Goal: Task Accomplishment & Management: Use online tool/utility

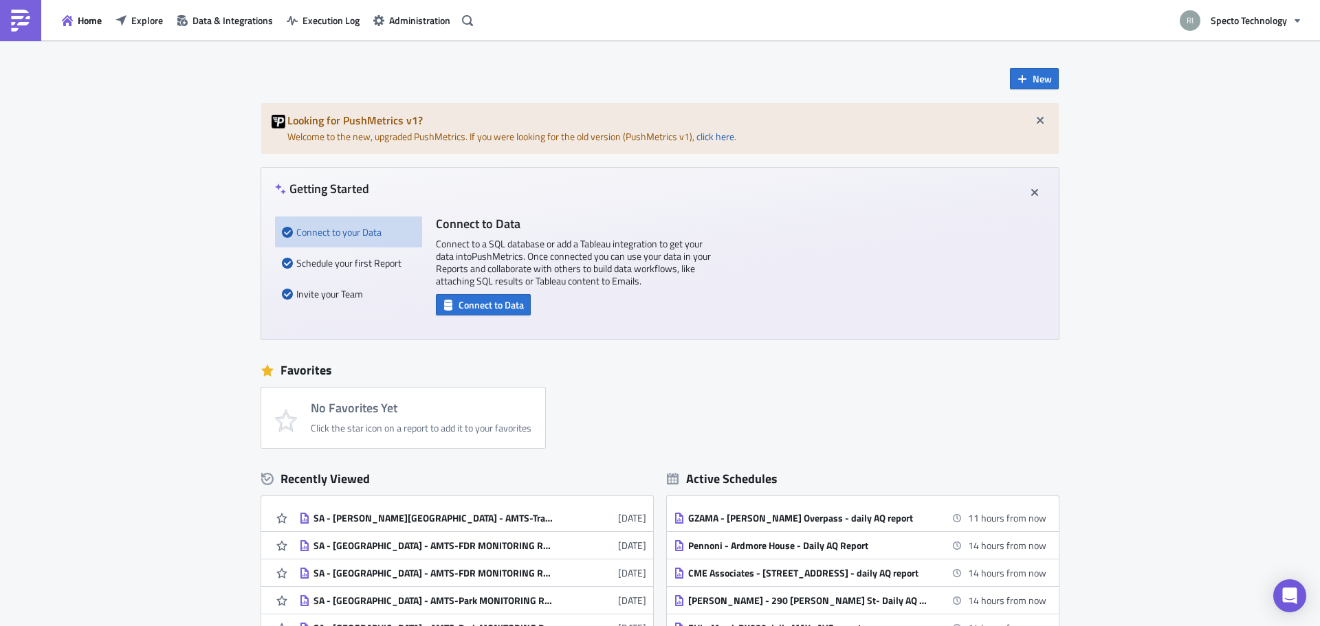
click at [149, 34] on div "Home Explore Data & Integrations Execution Log Administration" at bounding box center [239, 20] width 478 height 41
click at [148, 27] on span "Explore" at bounding box center [147, 20] width 32 height 14
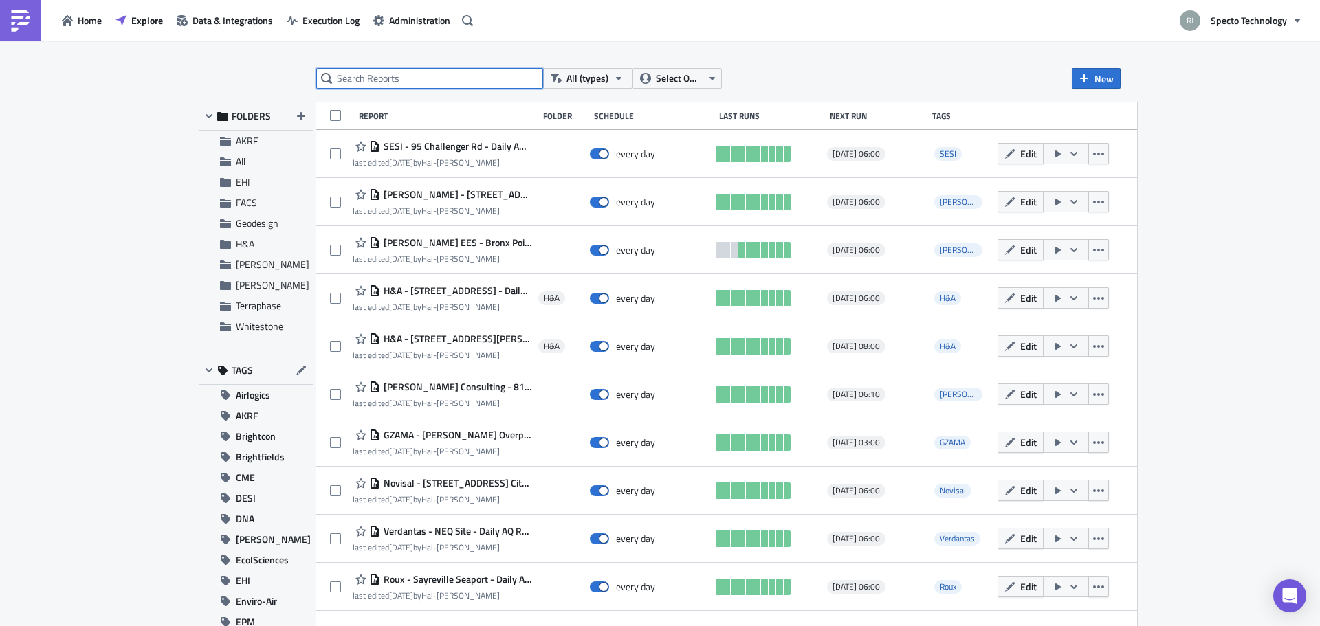
click at [349, 76] on input "text" at bounding box center [429, 78] width 227 height 21
type input "180"
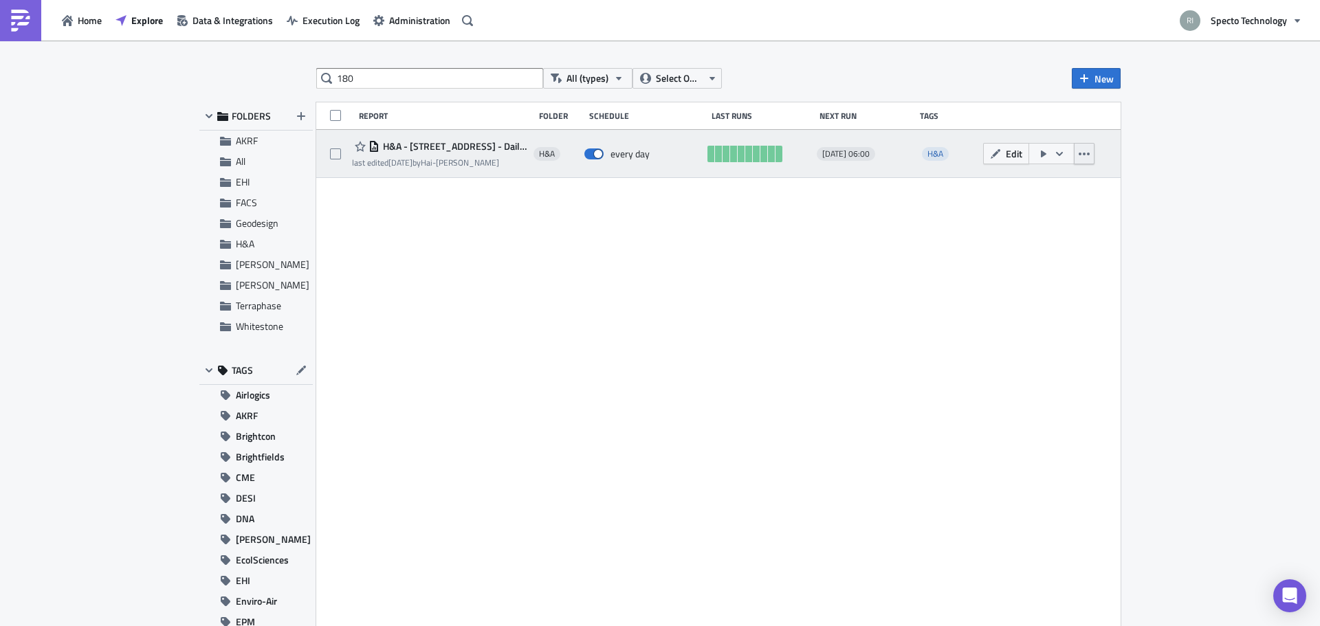
click at [1084, 151] on icon "button" at bounding box center [1084, 154] width 11 height 11
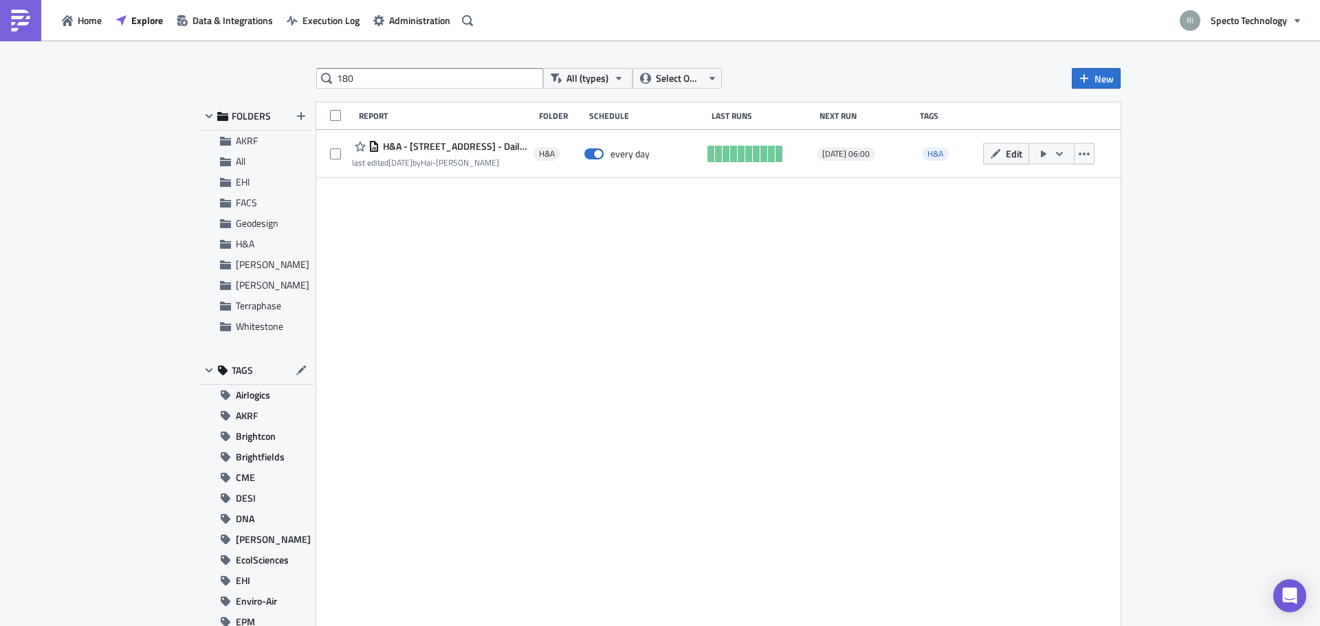
drag, startPoint x: 1046, startPoint y: 154, endPoint x: 1003, endPoint y: 180, distance: 50.0
click at [1007, 183] on div "Report Folder Schedule Last Runs Next Run Tags H&A - [STREET_ADDRESS] - Daily A…" at bounding box center [718, 367] width 805 height 530
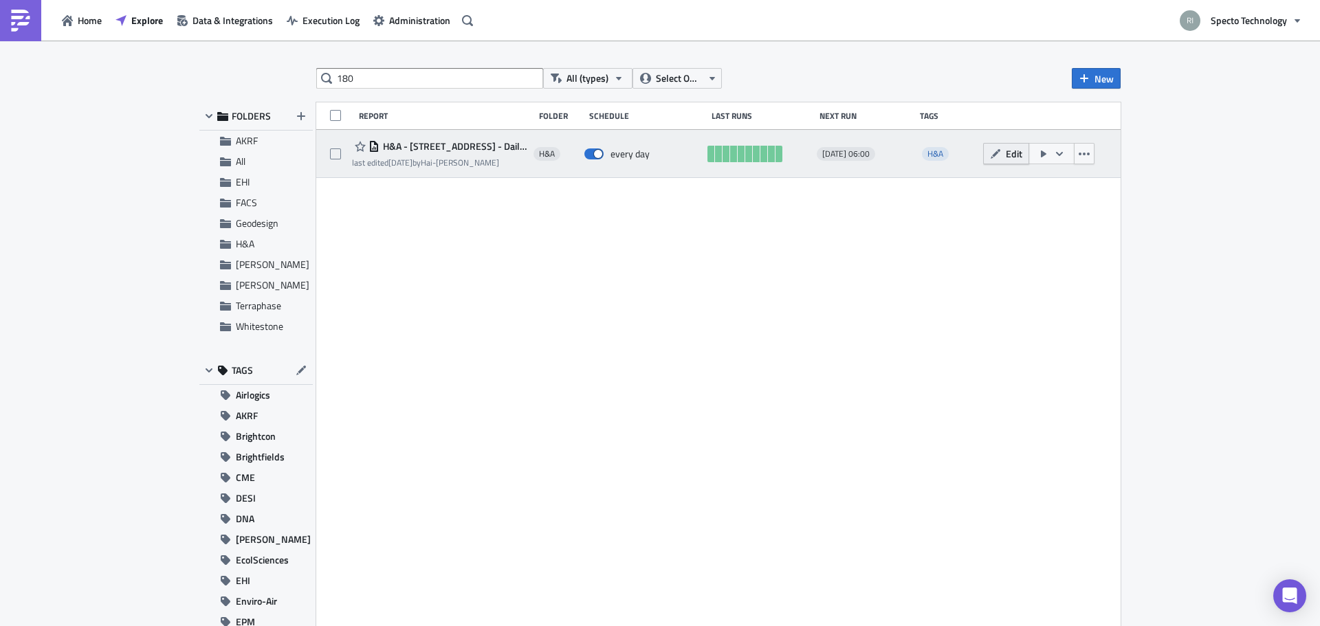
click at [991, 155] on icon "button" at bounding box center [996, 154] width 10 height 10
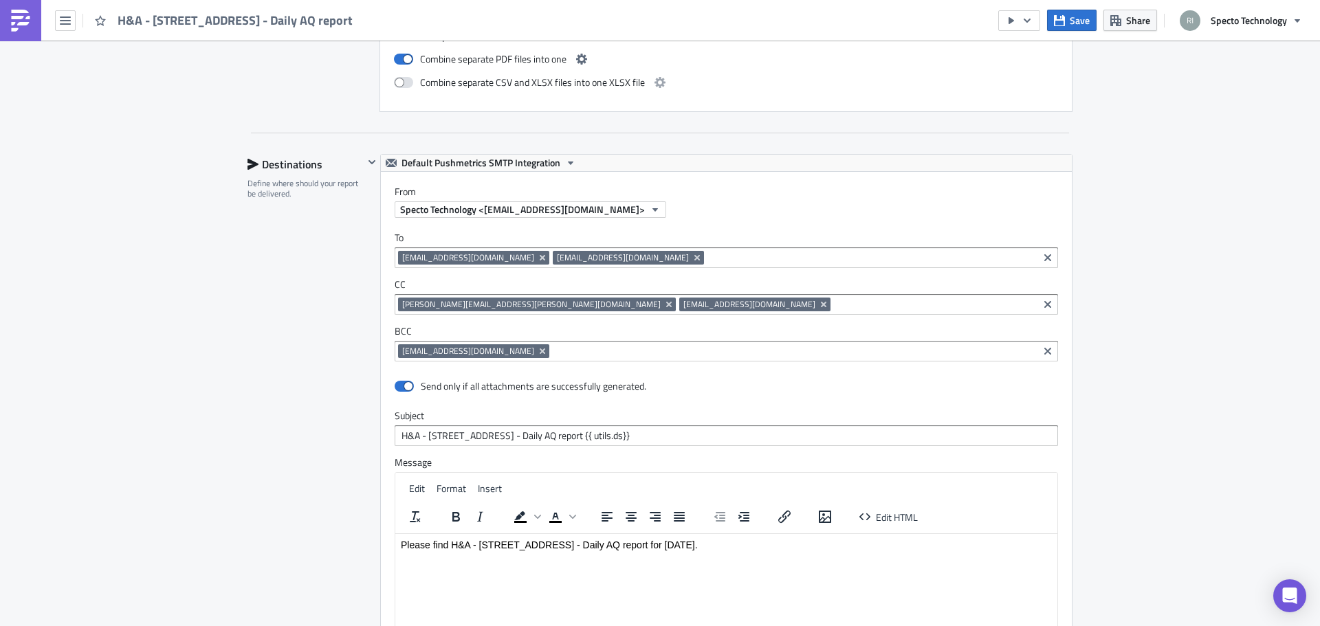
scroll to position [1650, 0]
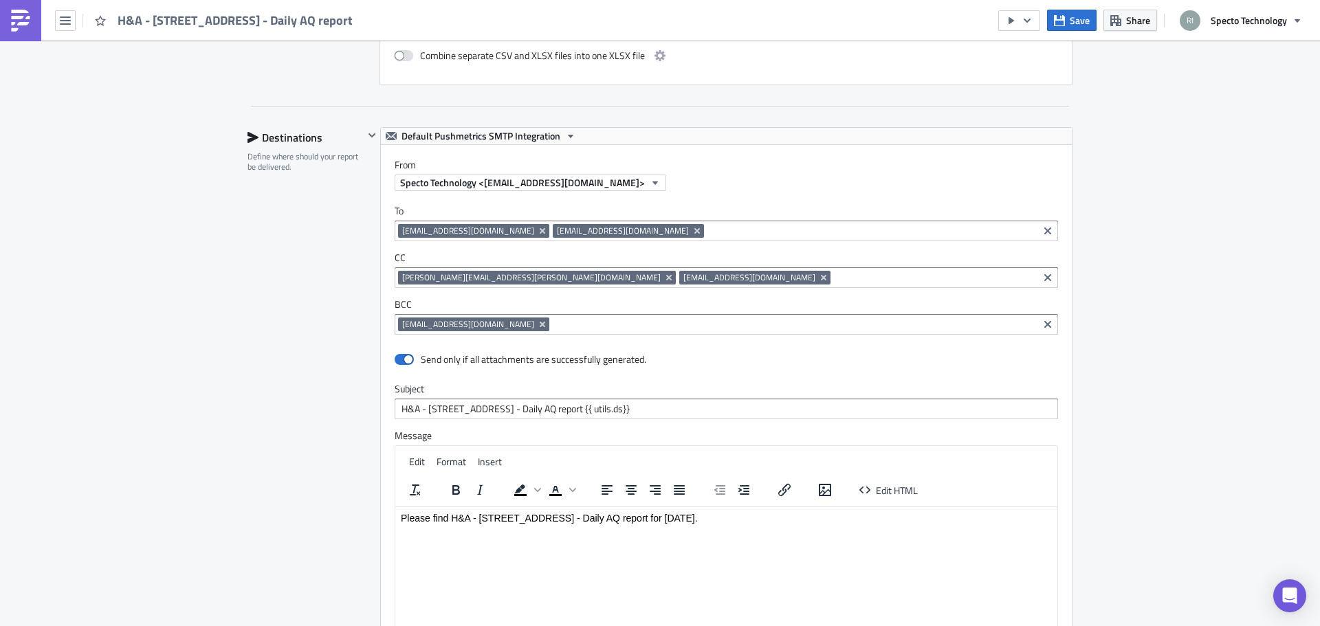
click at [712, 224] on input at bounding box center [871, 231] width 327 height 14
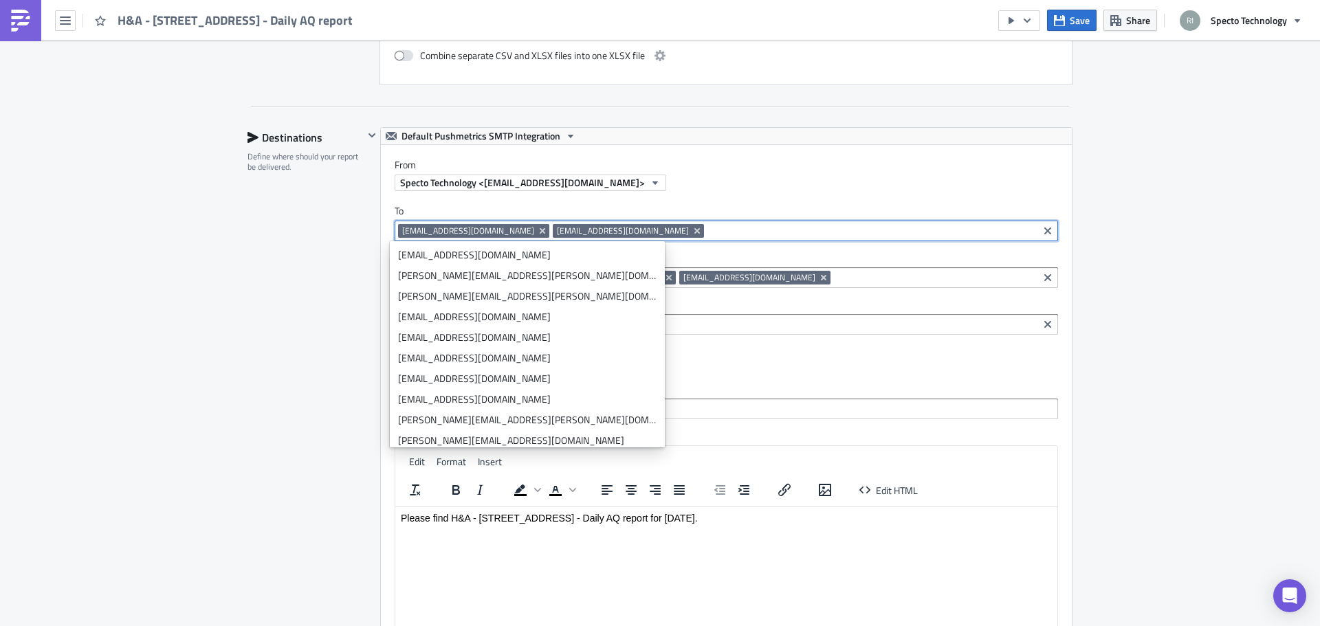
paste input "[EMAIL_ADDRESS][DOMAIN_NAME]"
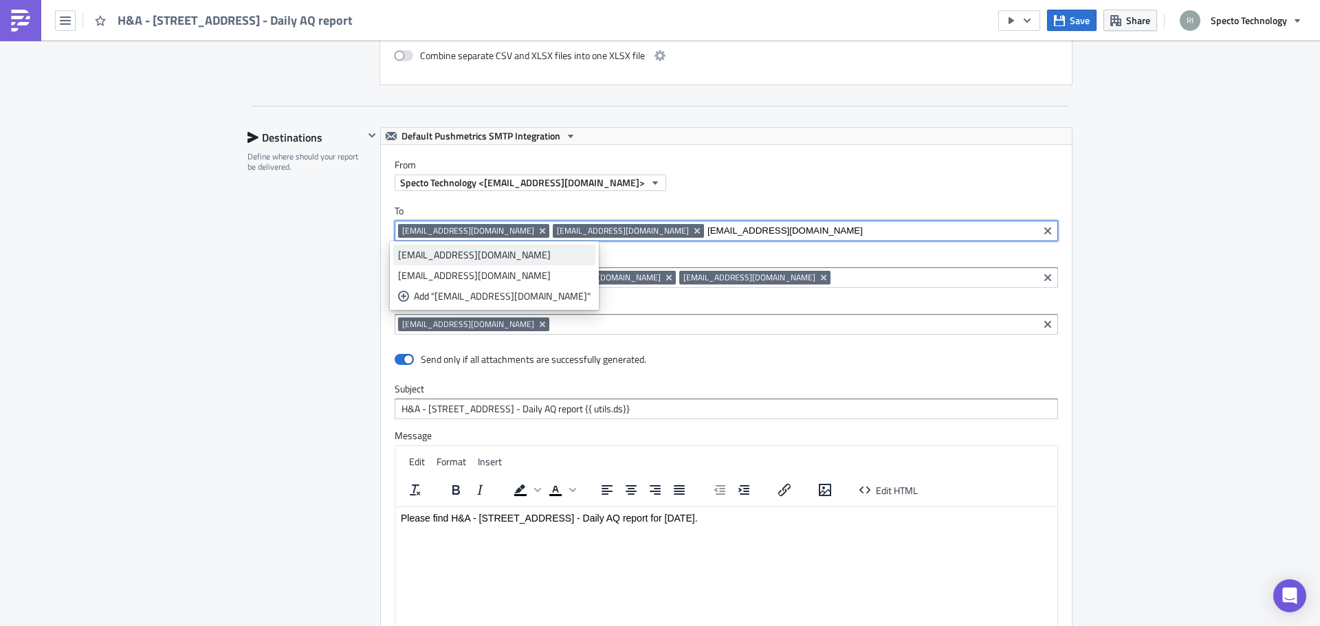
type input "[EMAIL_ADDRESS][DOMAIN_NAME]"
click at [504, 259] on div "[EMAIL_ADDRESS][DOMAIN_NAME]" at bounding box center [494, 255] width 193 height 14
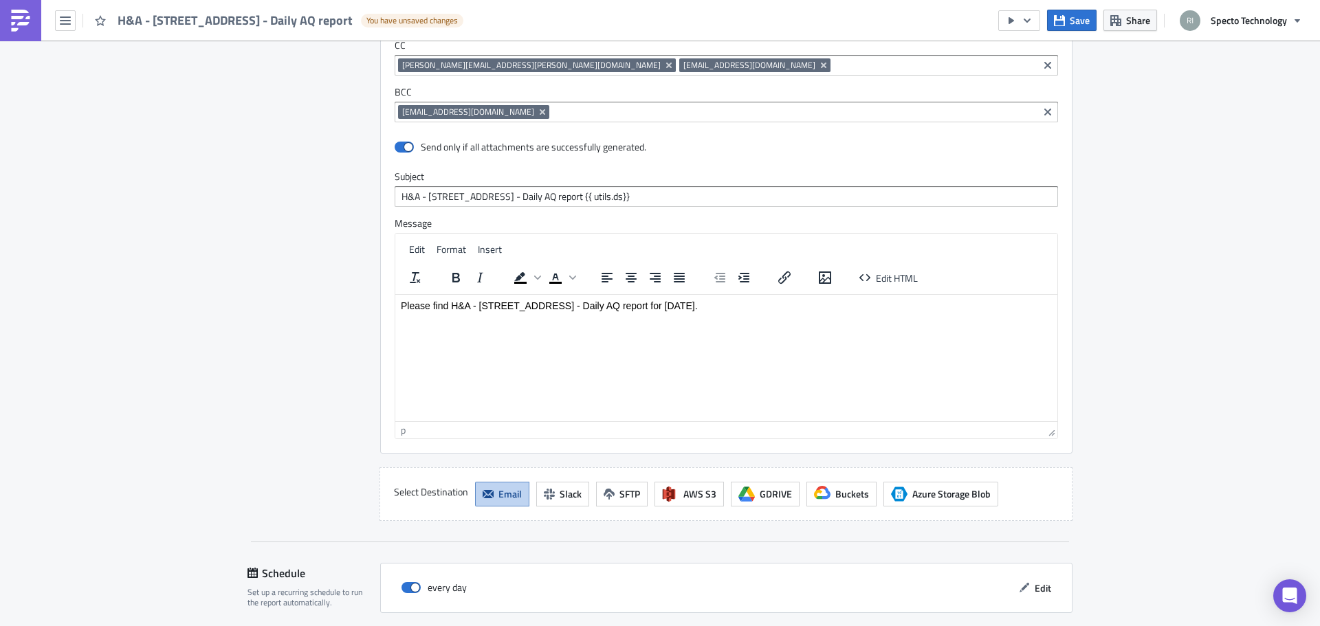
scroll to position [2009, 0]
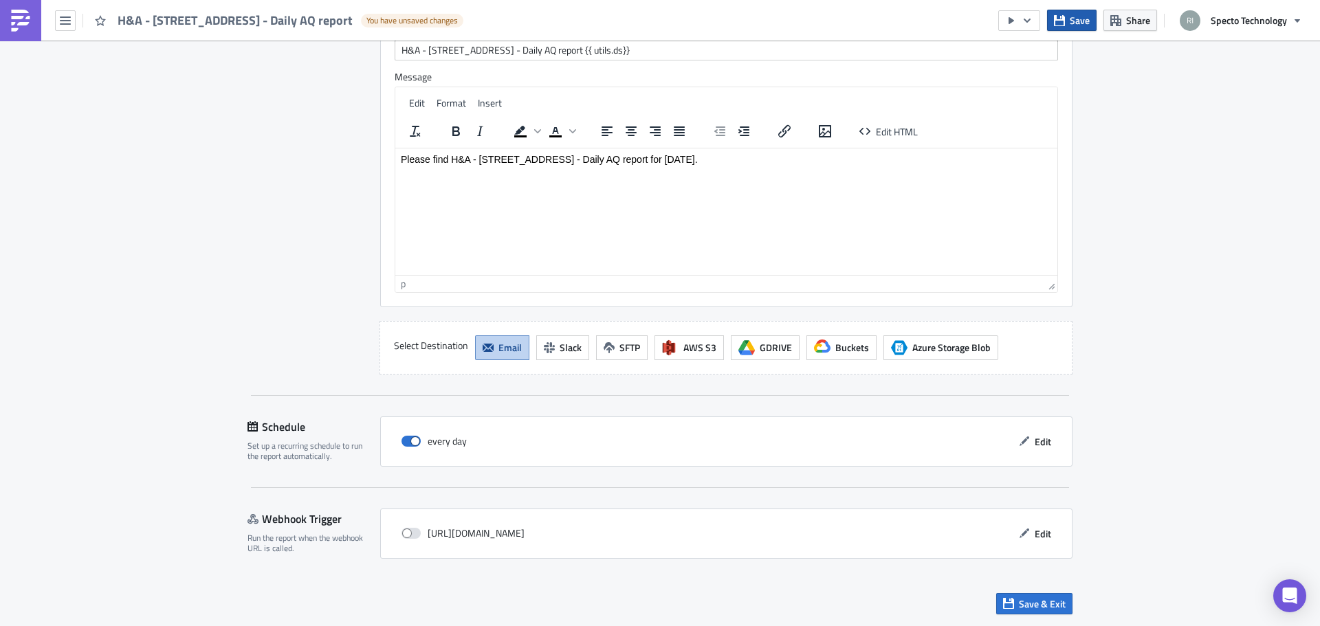
click at [1068, 30] on button "Save" at bounding box center [1072, 20] width 50 height 21
click at [1022, 604] on span "Save & Exit" at bounding box center [1042, 604] width 47 height 14
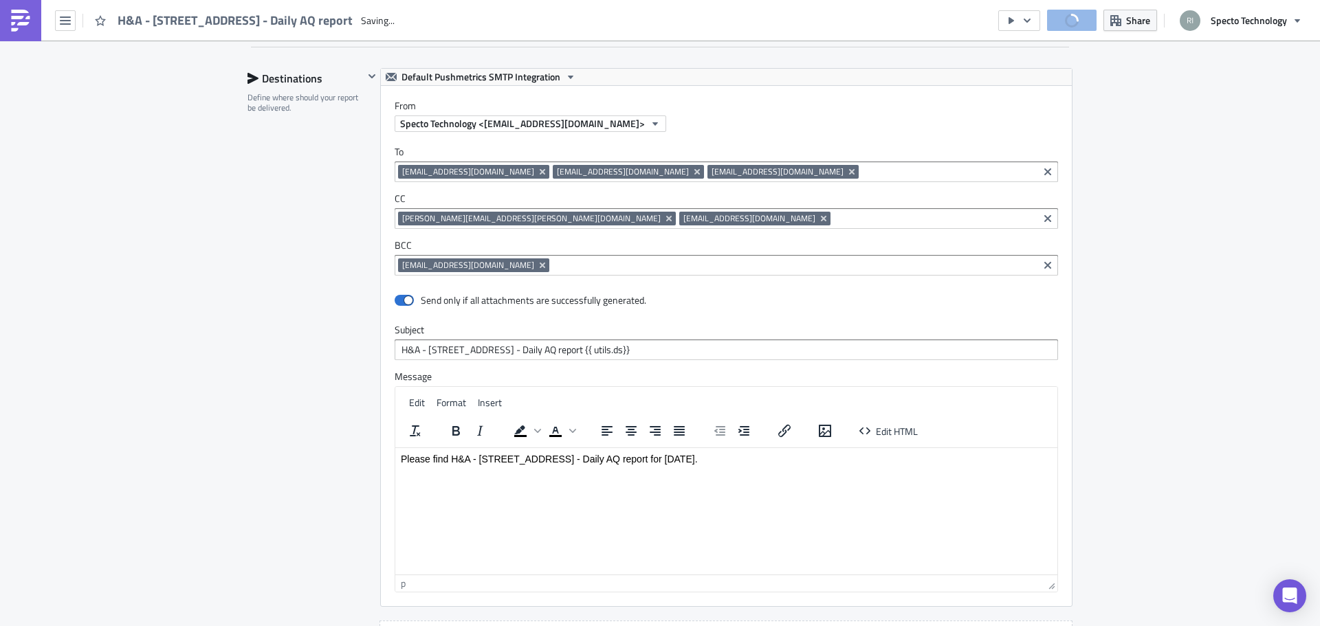
scroll to position [1459, 0]
